Goal: Information Seeking & Learning: Find specific fact

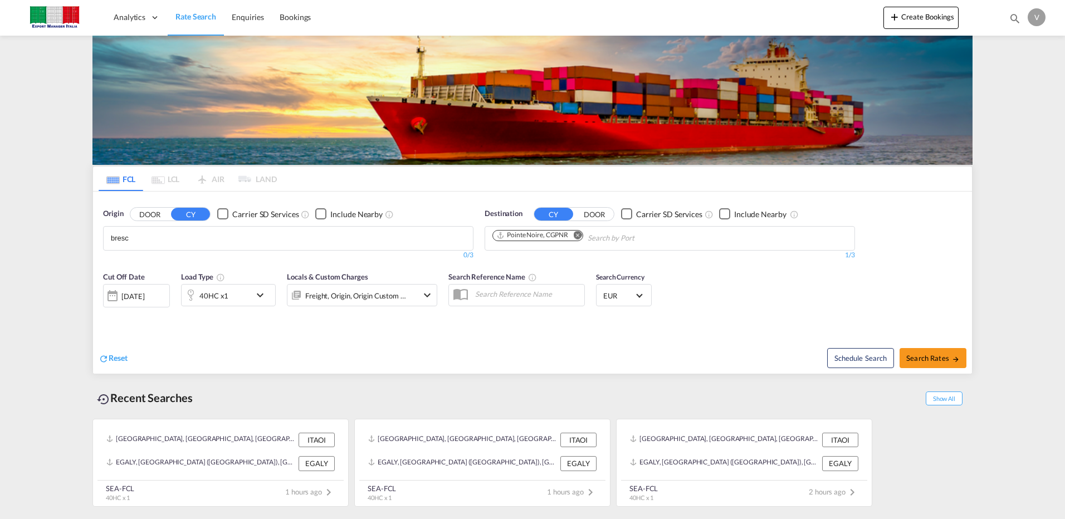
click at [148, 233] on body "Analytics Dashboard Rate Search Enquiries Bookings Analytics" at bounding box center [532, 259] width 1065 height 519
click at [165, 264] on div "Bresc ia, BS [GEOGRAPHIC_DATA] ITBRC" at bounding box center [197, 263] width 212 height 33
click at [156, 216] on button "DOOR" at bounding box center [149, 214] width 39 height 13
click at [157, 237] on body "Analytics Dashboard Rate Search Enquiries Bookings Analytics" at bounding box center [532, 259] width 1065 height 519
click at [134, 236] on body "Analytics Dashboard Rate Search Enquiries Bookings Analytics" at bounding box center [532, 259] width 1065 height 519
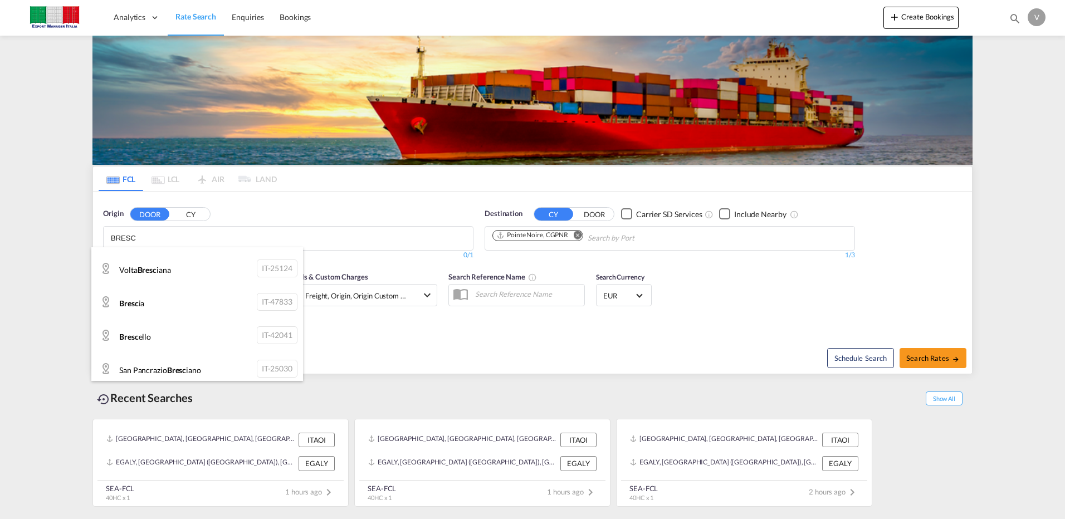
scroll to position [164, 0]
type input "BRESC"
click at [261, 298] on div "Bresc ia IT-47833" at bounding box center [197, 297] width 212 height 33
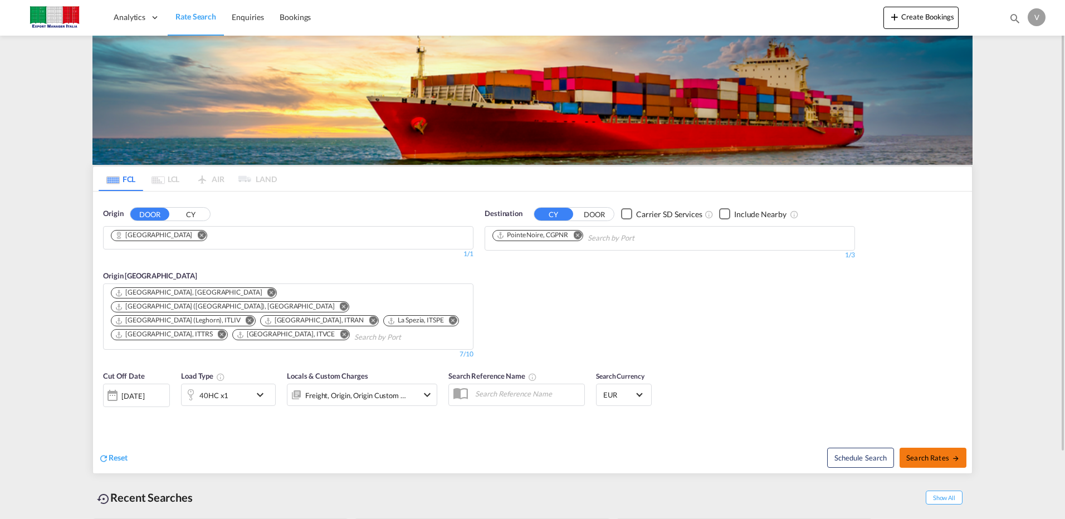
click at [917, 453] on span "Search Rates" at bounding box center [932, 457] width 53 height 9
type input "Brescia to CGPNR / [DATE]"
